Goal: Check status: Check status

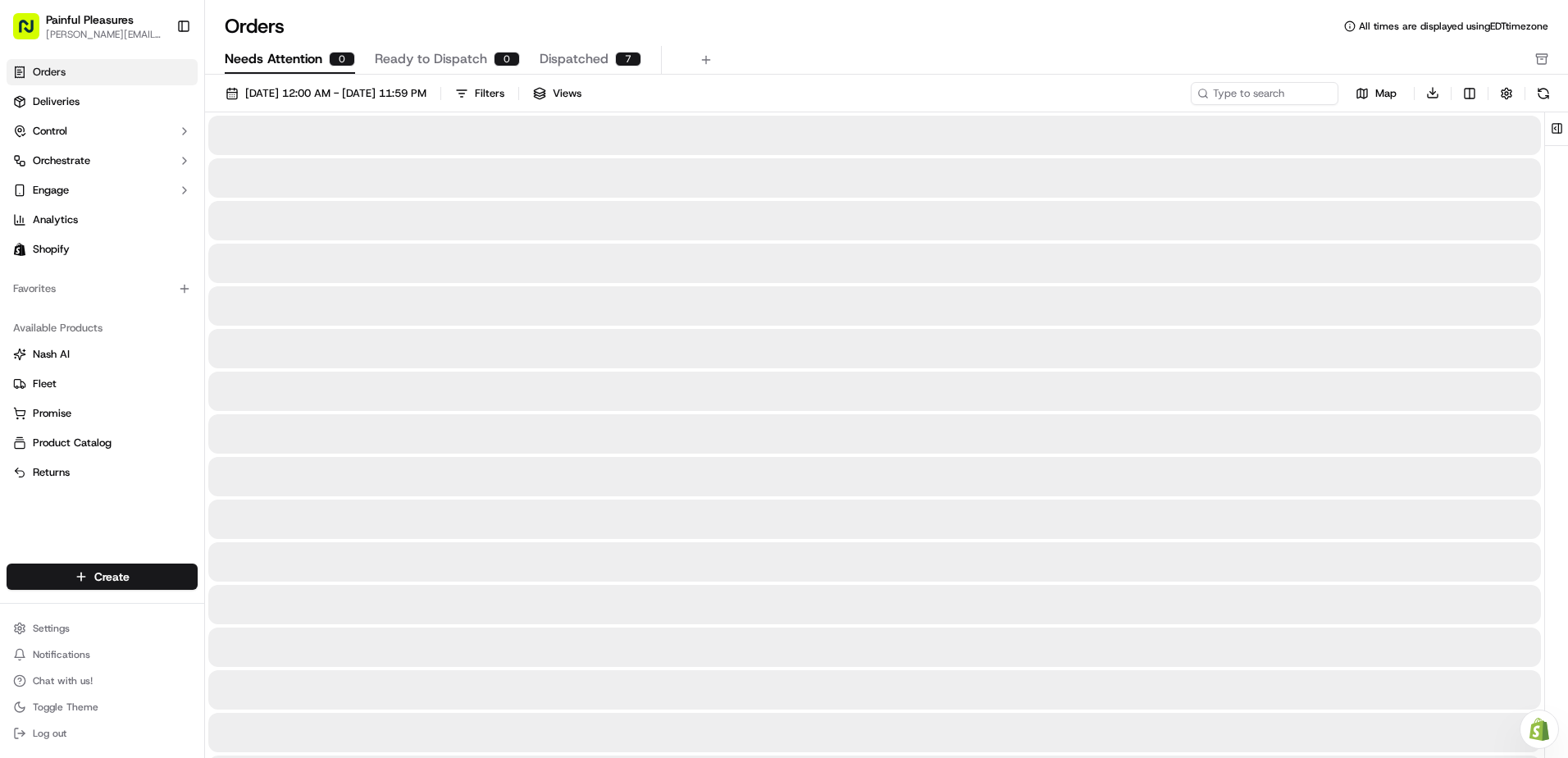
click at [296, 60] on span "Needs Attention" at bounding box center [274, 60] width 98 height 20
click at [394, 70] on button "Ready to Dispatch 0" at bounding box center [447, 60] width 145 height 28
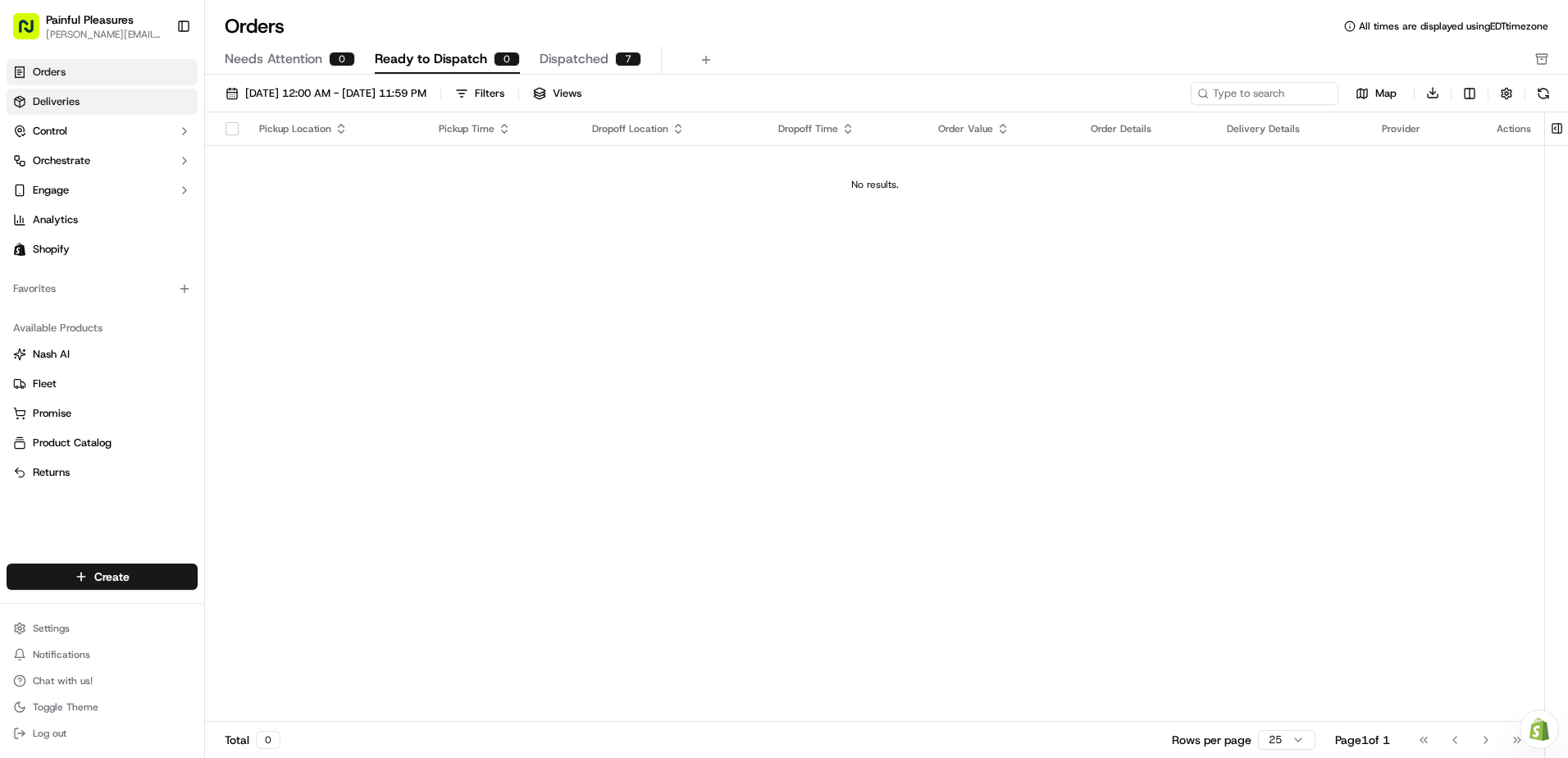
click at [76, 98] on span "Deliveries" at bounding box center [56, 102] width 47 height 15
